Goal: Transaction & Acquisition: Purchase product/service

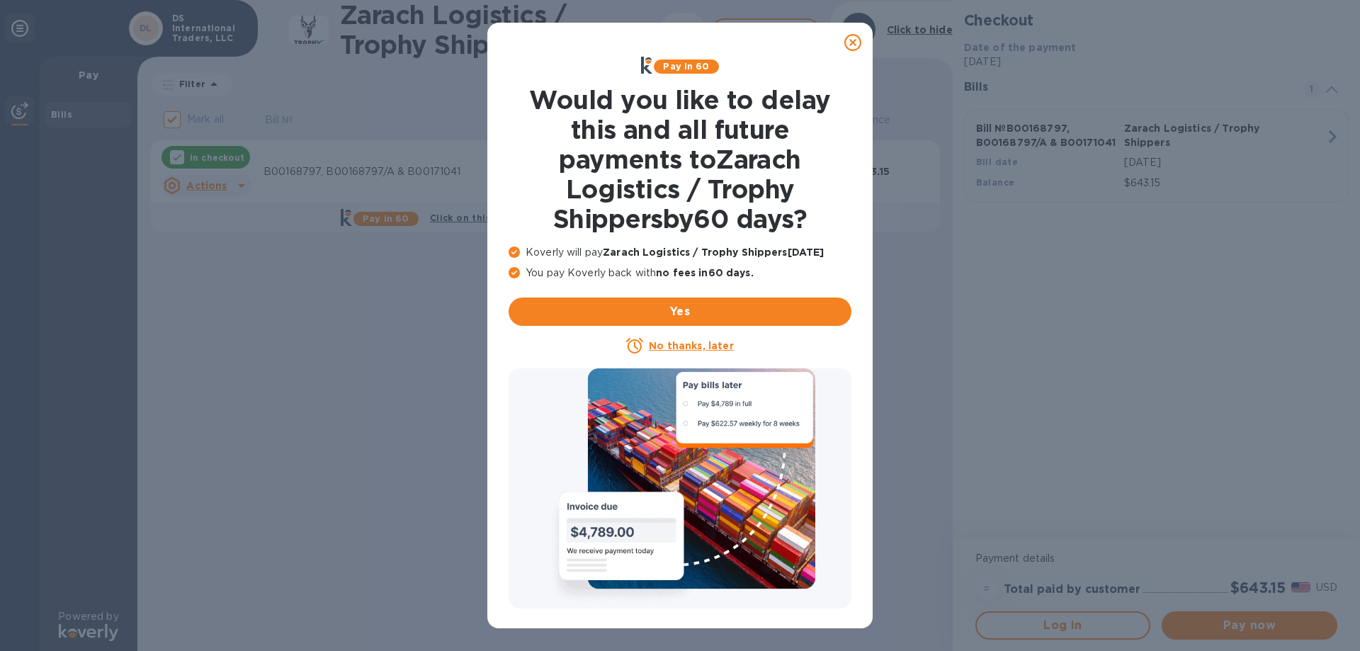
click at [851, 43] on icon at bounding box center [853, 42] width 17 height 17
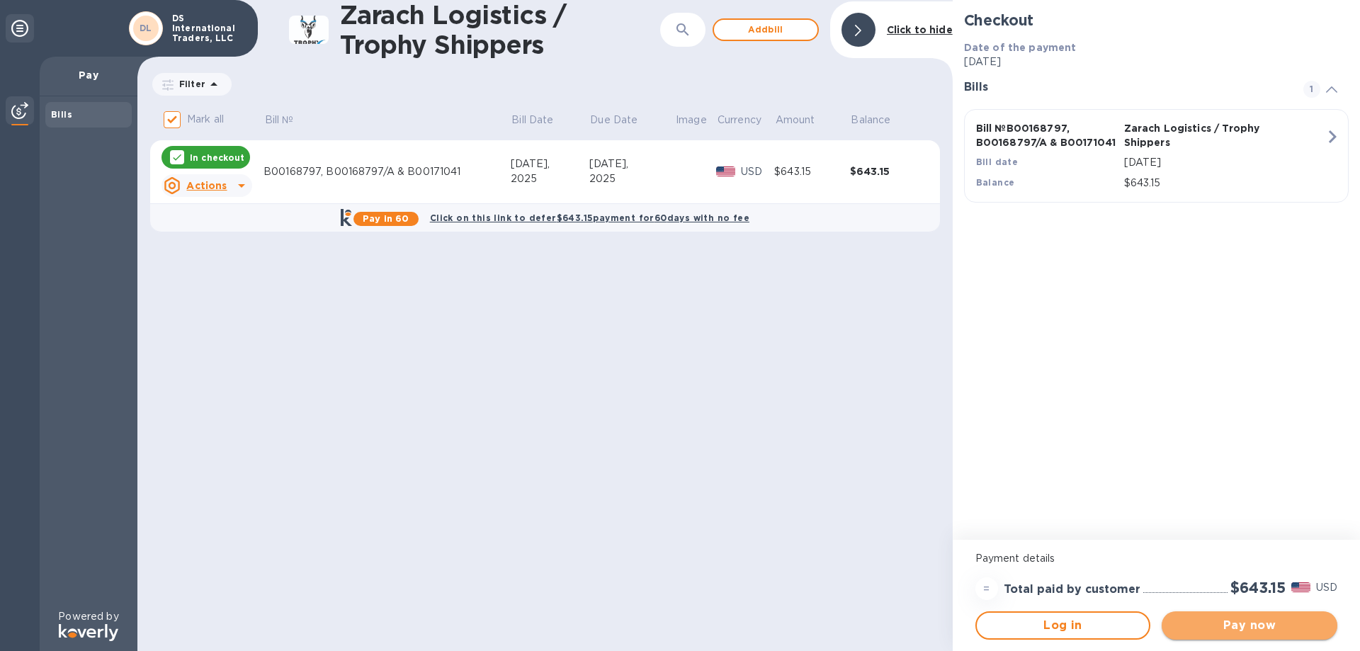
click at [1309, 630] on span "Pay now" at bounding box center [1249, 625] width 153 height 17
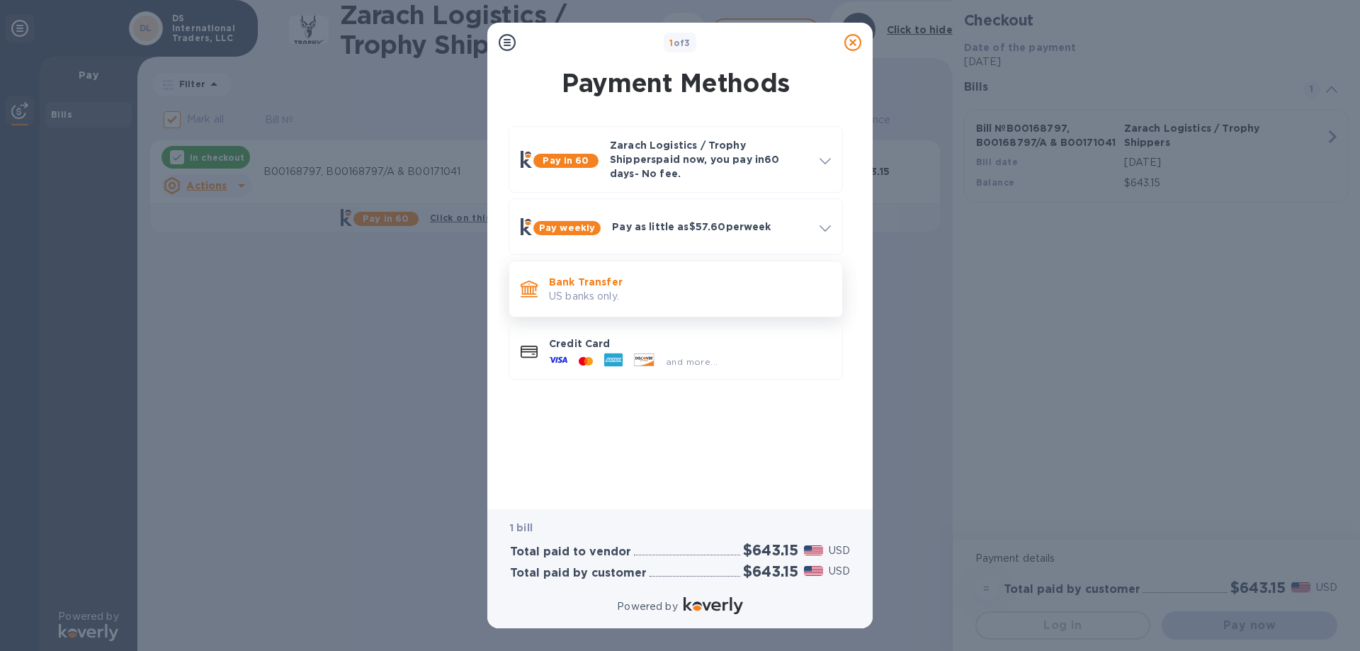
click at [747, 275] on p "Bank Transfer" at bounding box center [690, 282] width 282 height 14
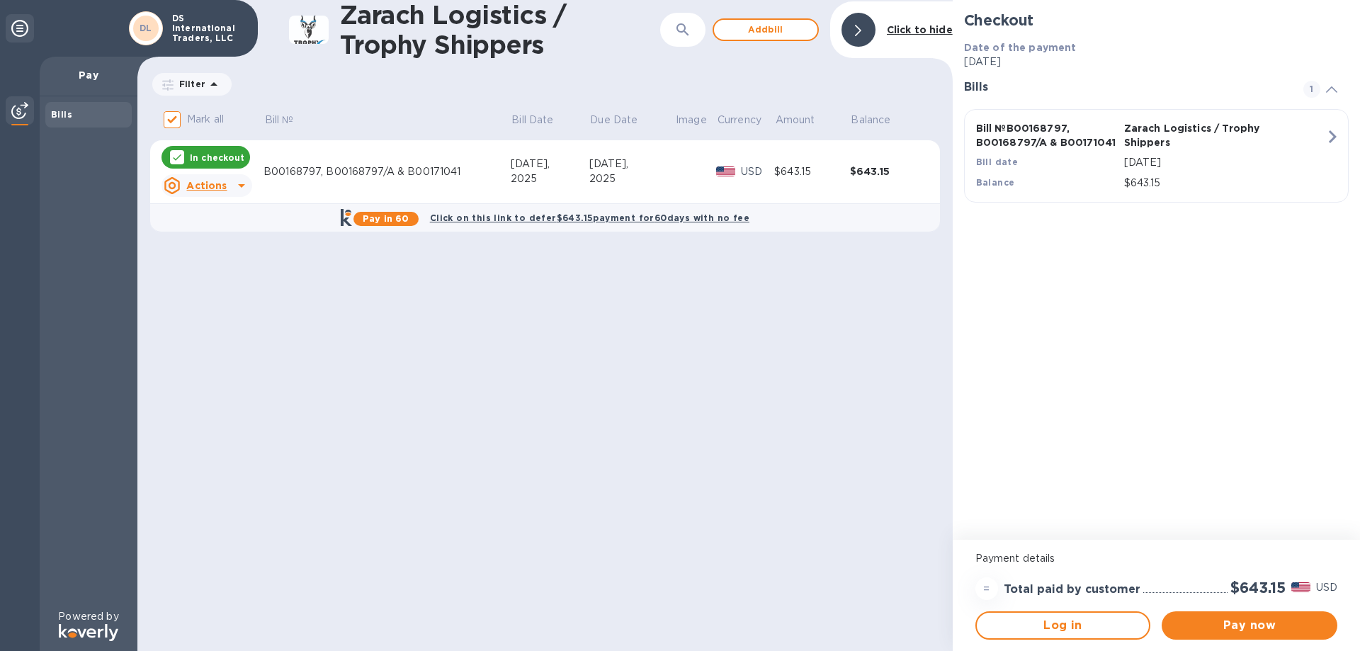
click at [179, 43] on p "DS International Traders, LLC" at bounding box center [207, 28] width 71 height 30
click at [184, 31] on p "DS International Traders, LLC" at bounding box center [207, 28] width 71 height 30
click at [1247, 636] on button "Pay now" at bounding box center [1250, 625] width 176 height 28
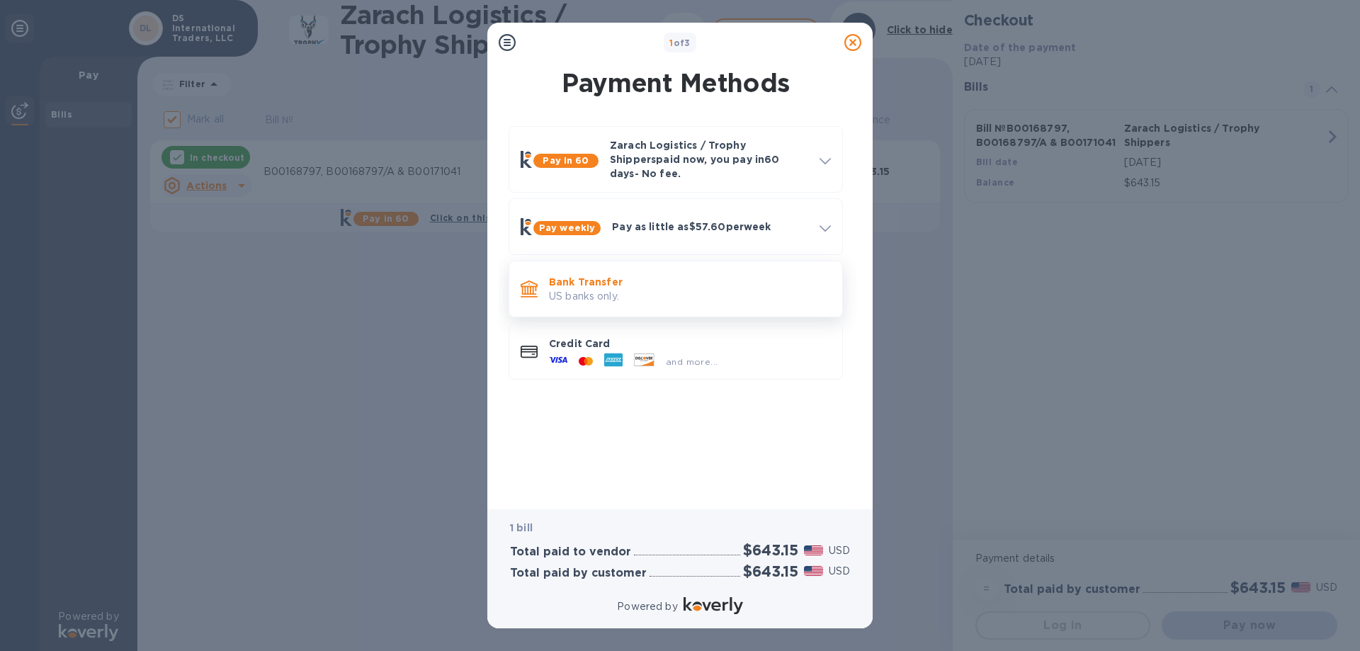
click at [745, 289] on p "US banks only." at bounding box center [690, 296] width 282 height 15
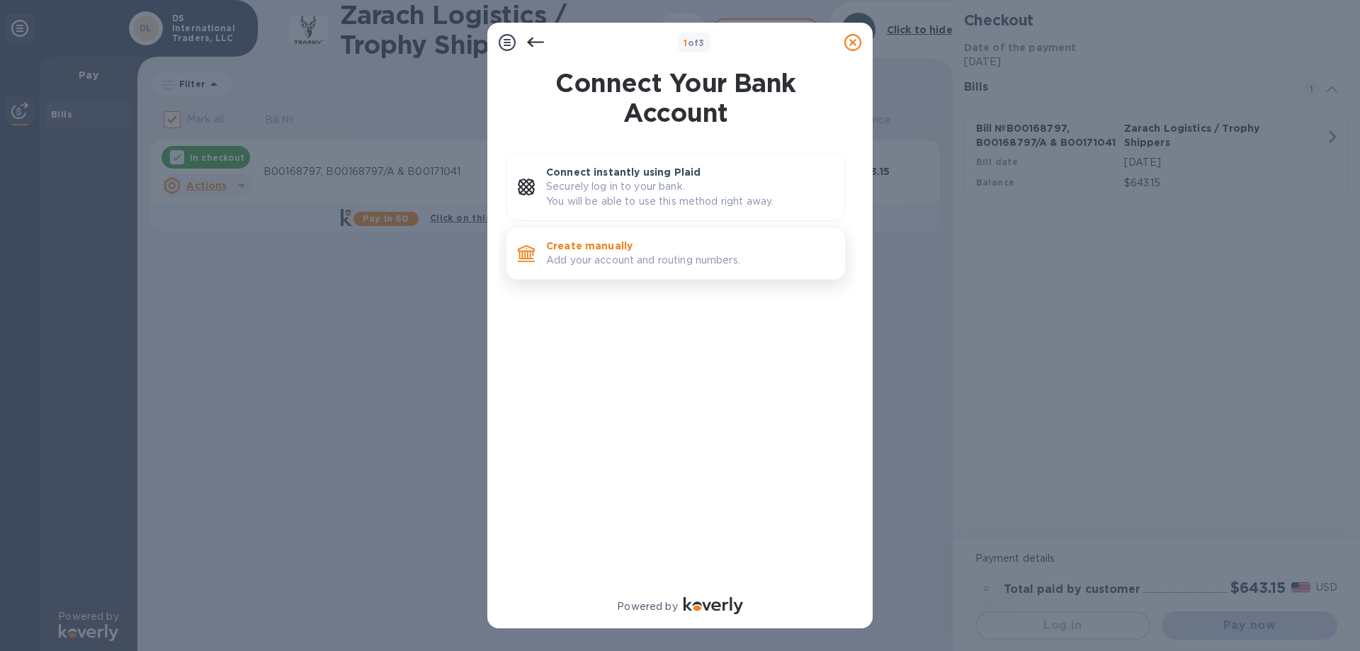
click at [658, 236] on div "Create manually Add your account and routing numbers." at bounding box center [690, 253] width 299 height 40
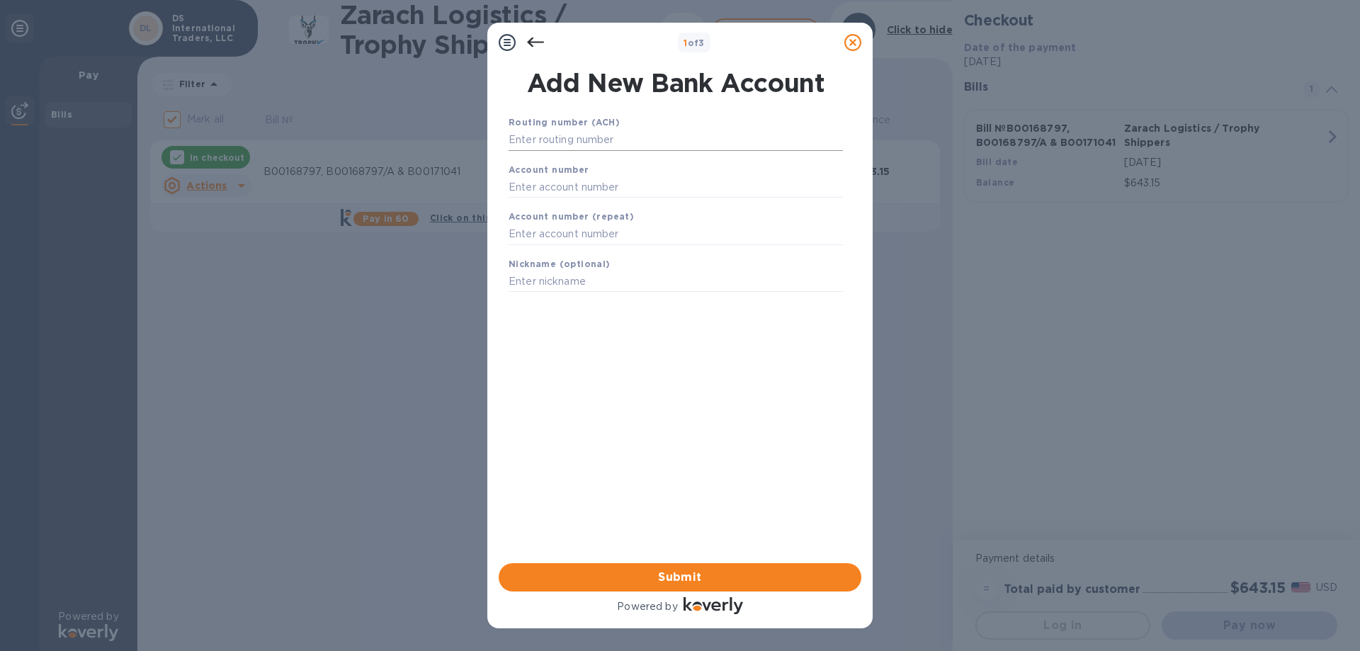
click at [669, 145] on input "text" at bounding box center [676, 140] width 334 height 21
type input "122000661"
click at [538, 195] on input "text" at bounding box center [676, 204] width 334 height 21
type input "0339168841"
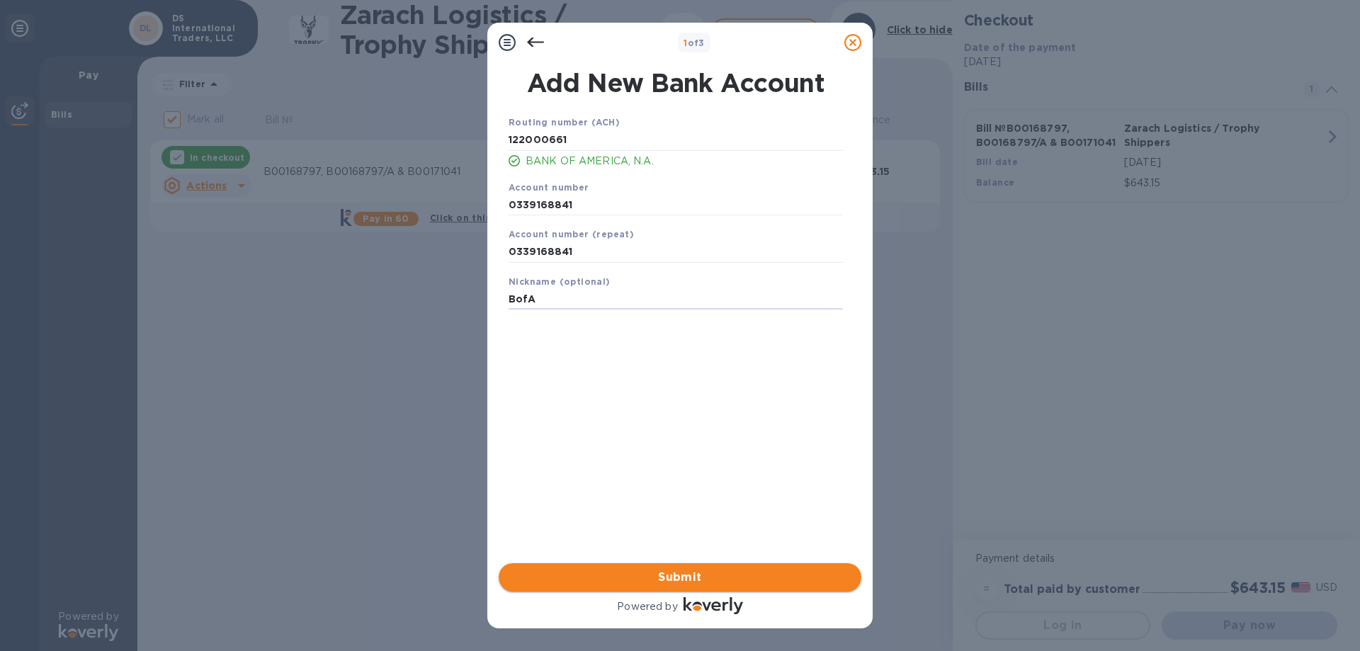
type input "BofA"
click at [726, 582] on span "Submit" at bounding box center [680, 577] width 340 height 17
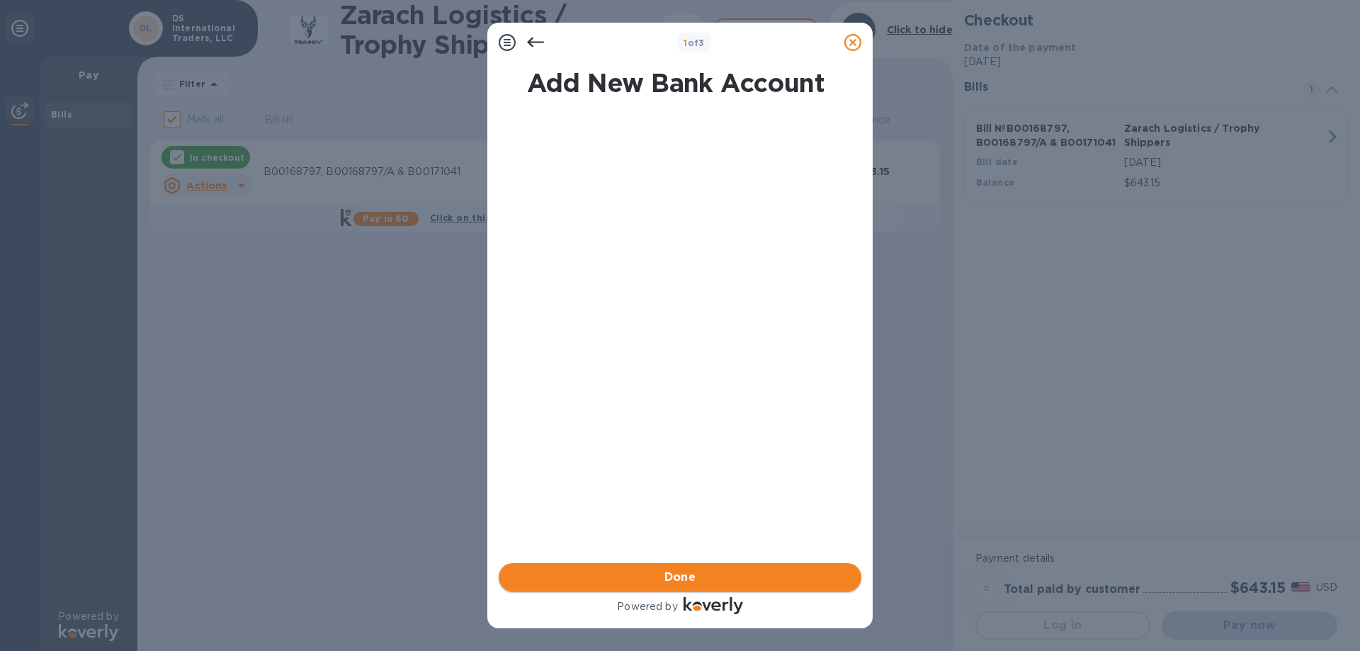
click at [728, 582] on span "Done" at bounding box center [680, 577] width 340 height 17
